Goal: Find specific page/section: Find specific page/section

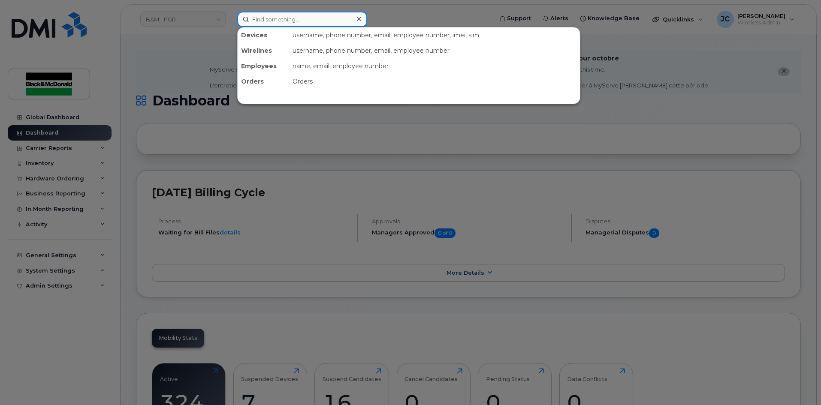
click at [279, 18] on input at bounding box center [302, 19] width 130 height 15
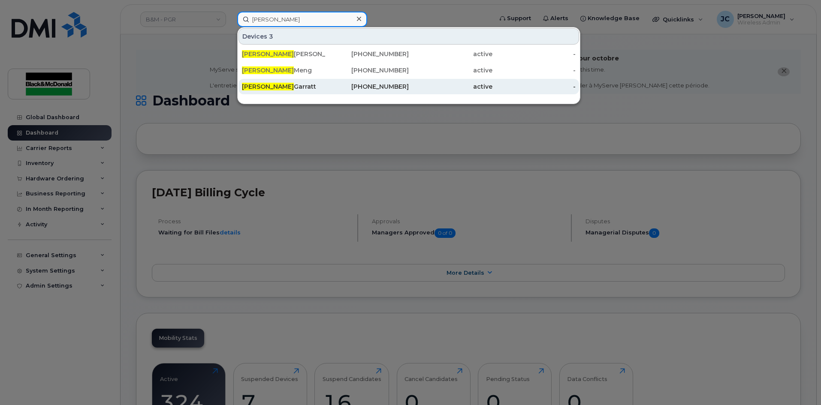
type input "[PERSON_NAME]"
click at [380, 84] on div "[PHONE_NUMBER]" at bounding box center [368, 86] width 84 height 9
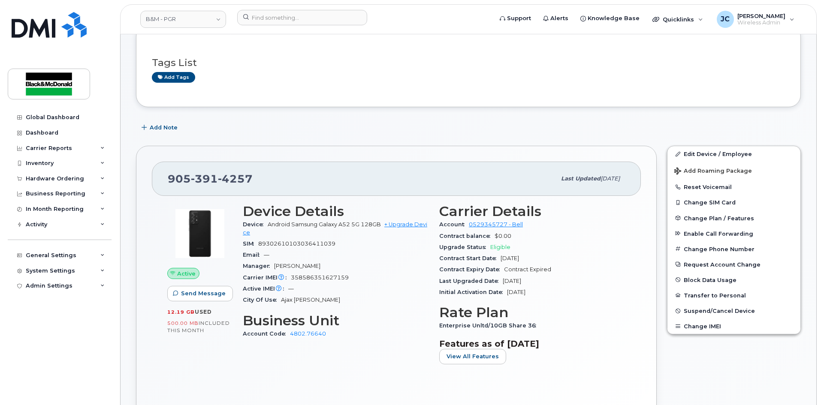
scroll to position [129, 0]
